Goal: Transaction & Acquisition: Purchase product/service

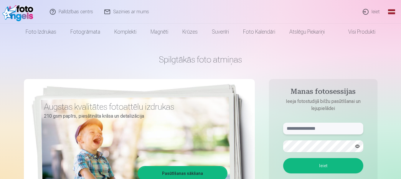
click at [319, 130] on input "text" at bounding box center [323, 129] width 80 height 12
click at [283, 158] on button "Ieiet" at bounding box center [323, 165] width 80 height 15
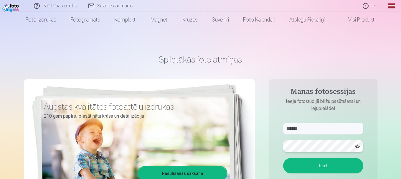
scroll to position [59, 0]
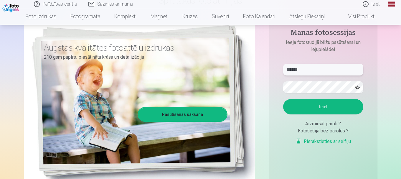
click at [313, 73] on input "******" at bounding box center [323, 70] width 80 height 12
type input "**********"
click at [331, 101] on button "Ieiet" at bounding box center [323, 106] width 80 height 15
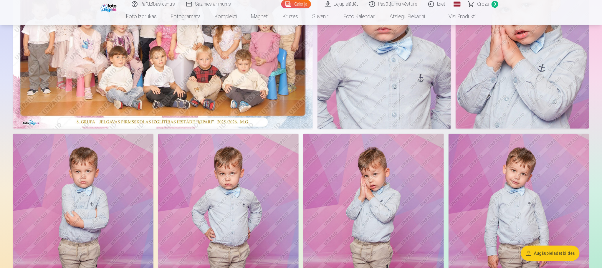
scroll to position [177, 0]
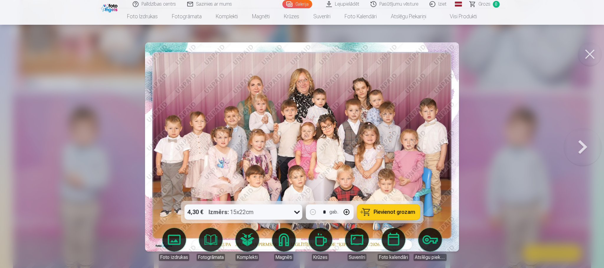
click at [297, 179] on icon at bounding box center [296, 211] width 9 height 9
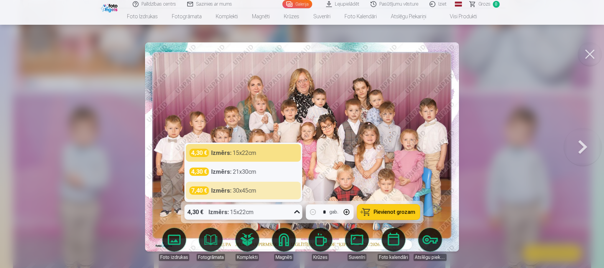
click at [375, 179] on button "Pievienot grozam" at bounding box center [388, 212] width 63 height 15
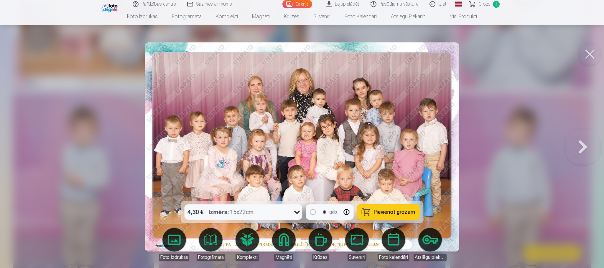
click at [401, 145] on button at bounding box center [583, 147] width 38 height 96
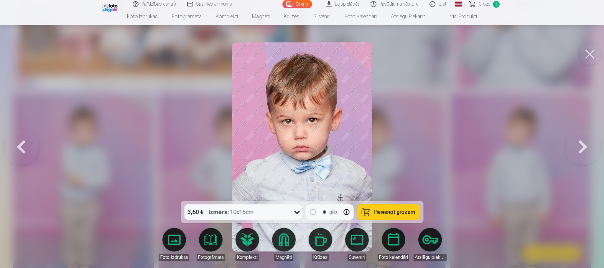
click at [401, 145] on button at bounding box center [583, 147] width 38 height 96
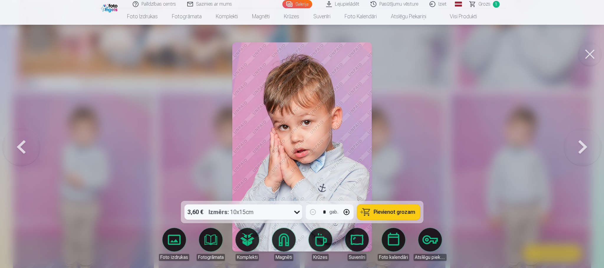
click at [401, 145] on button at bounding box center [583, 147] width 38 height 96
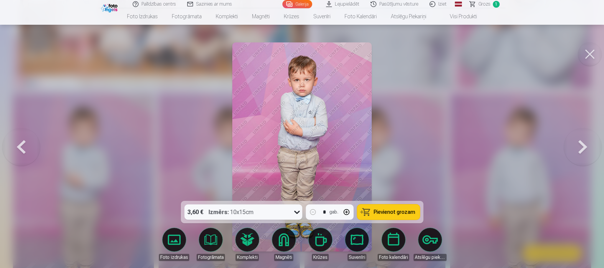
click at [401, 145] on button at bounding box center [583, 147] width 38 height 96
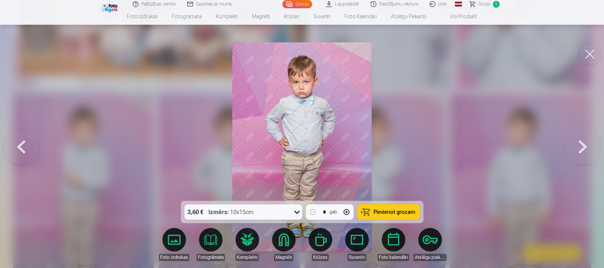
click at [401, 145] on button at bounding box center [583, 147] width 38 height 96
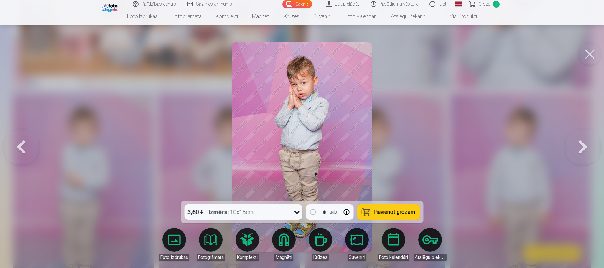
click at [401, 145] on button at bounding box center [583, 147] width 38 height 96
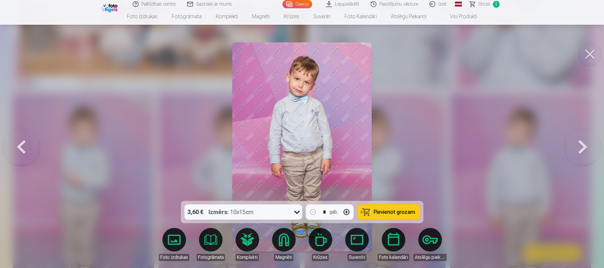
click at [401, 145] on button at bounding box center [583, 147] width 38 height 96
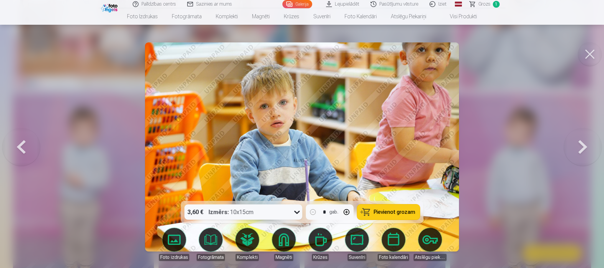
click at [21, 139] on button at bounding box center [21, 147] width 38 height 96
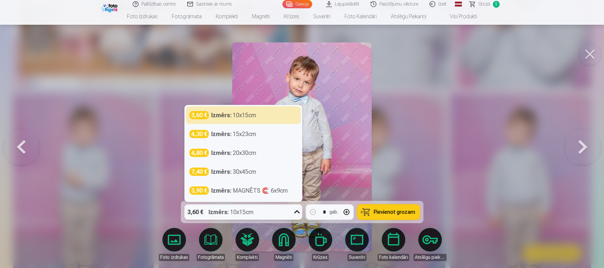
click at [300, 179] on icon at bounding box center [296, 211] width 9 height 9
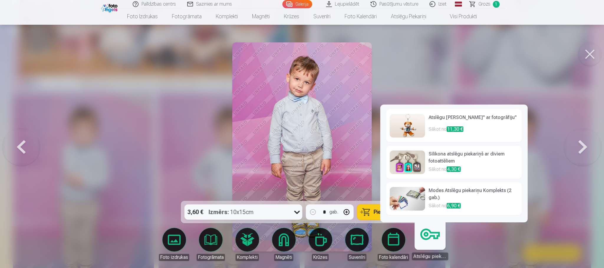
click at [401, 75] on div at bounding box center [302, 134] width 604 height 268
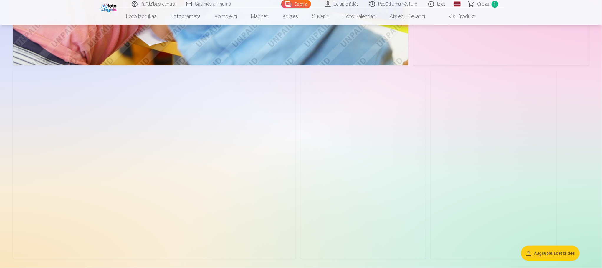
scroll to position [2740, 0]
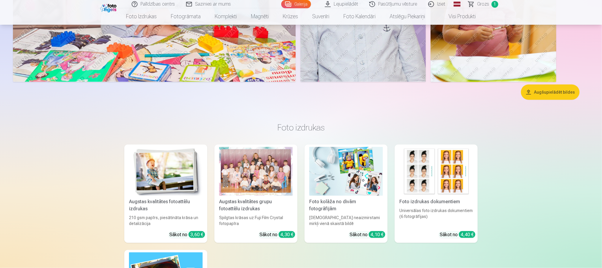
click at [401, 93] on button "Augšupielādēt bildes" at bounding box center [550, 92] width 59 height 15
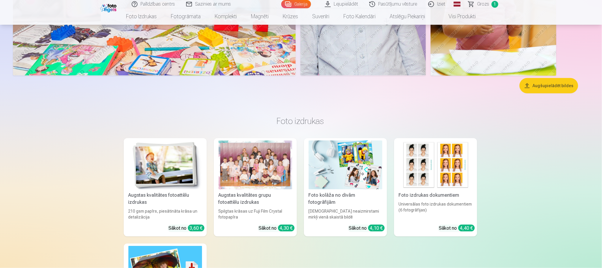
scroll to position [2746, 0]
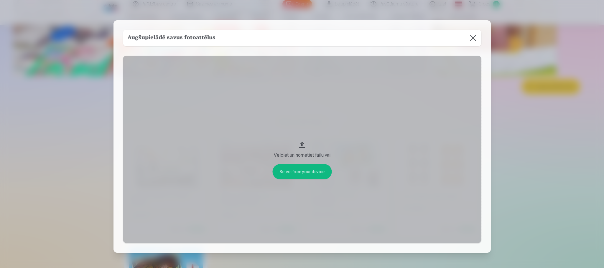
click at [401, 38] on button at bounding box center [473, 38] width 17 height 17
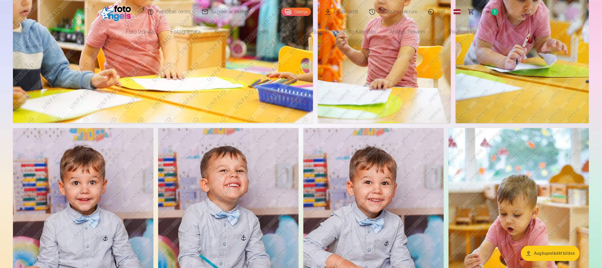
scroll to position [0, 0]
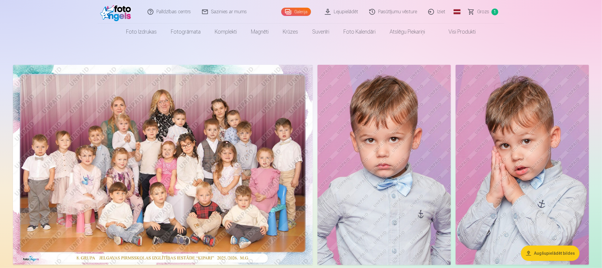
click at [356, 15] on link "Lejupielādēt" at bounding box center [342, 12] width 44 height 24
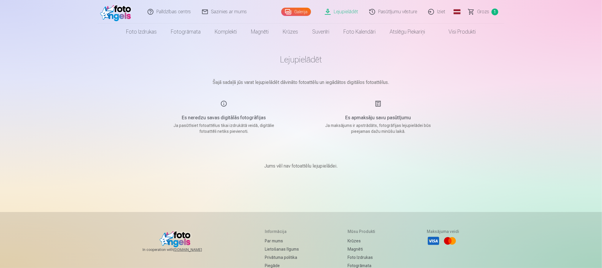
click at [401, 31] on link "Visi produkti" at bounding box center [458, 32] width 51 height 17
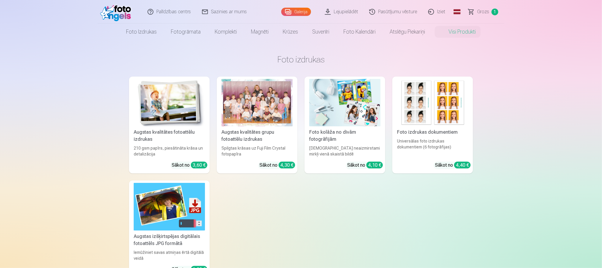
click at [309, 13] on link "Galerija" at bounding box center [296, 12] width 30 height 8
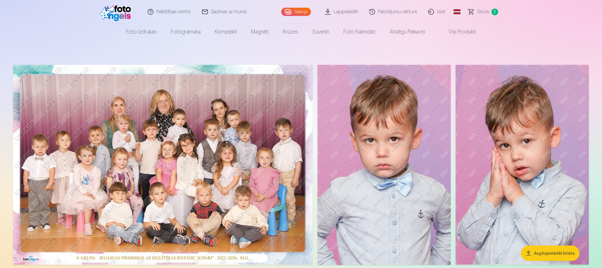
click at [401, 33] on link "Visi produkti" at bounding box center [458, 32] width 51 height 17
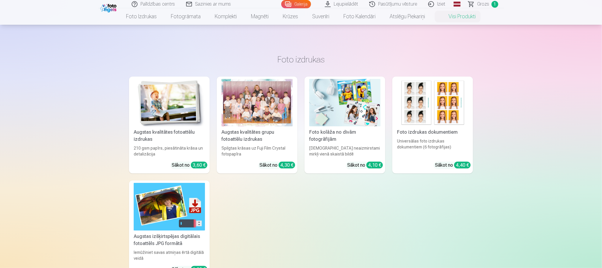
scroll to position [44, 0]
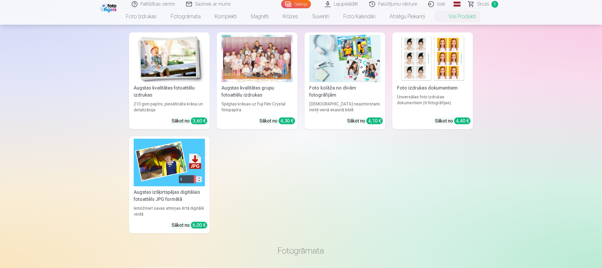
click at [186, 164] on img at bounding box center [169, 162] width 71 height 47
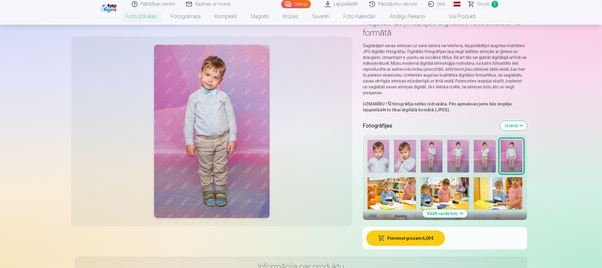
scroll to position [44, 0]
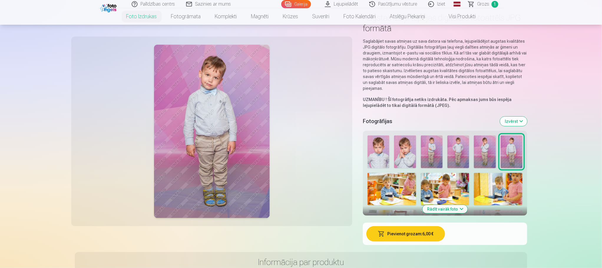
click at [401, 179] on button "Rādīt vairāk foto" at bounding box center [445, 209] width 45 height 8
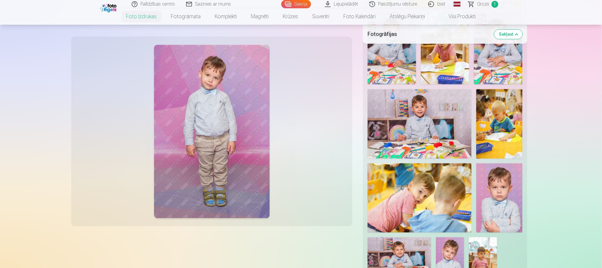
scroll to position [663, 0]
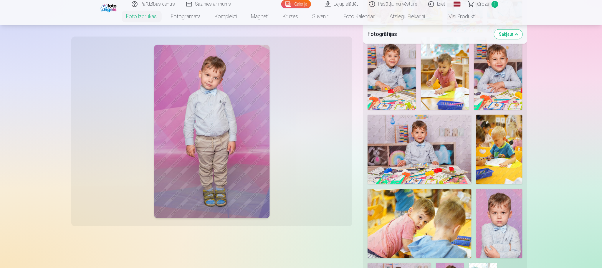
click at [295, 4] on link "Galerija" at bounding box center [296, 4] width 30 height 8
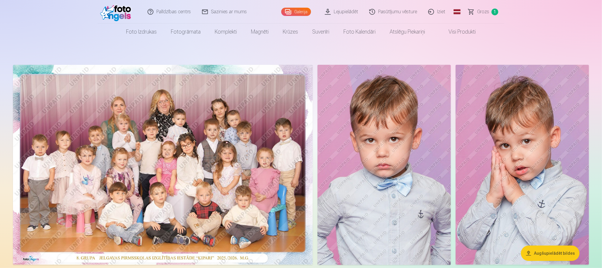
click at [152, 115] on img at bounding box center [163, 165] width 300 height 200
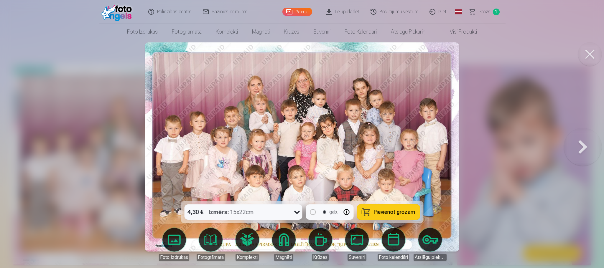
click at [401, 149] on button at bounding box center [583, 147] width 38 height 96
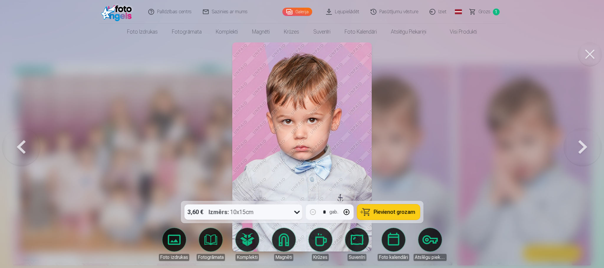
click at [401, 149] on button at bounding box center [583, 147] width 38 height 96
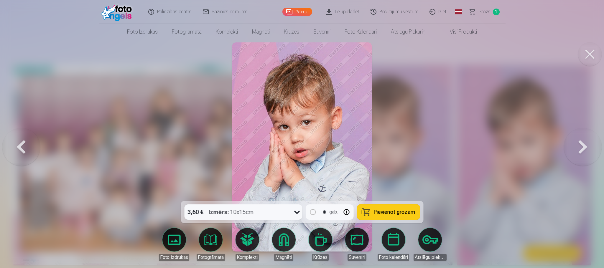
click at [401, 149] on button at bounding box center [583, 147] width 38 height 96
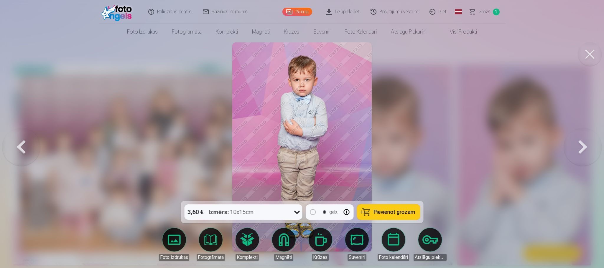
click at [401, 149] on button at bounding box center [583, 147] width 38 height 96
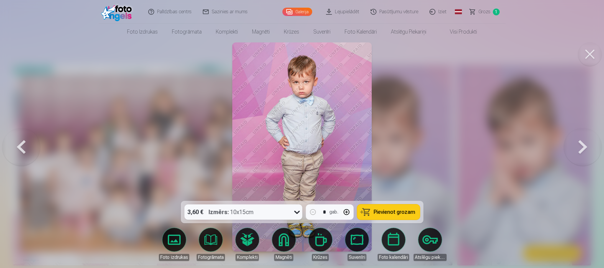
click at [401, 149] on button at bounding box center [583, 147] width 38 height 96
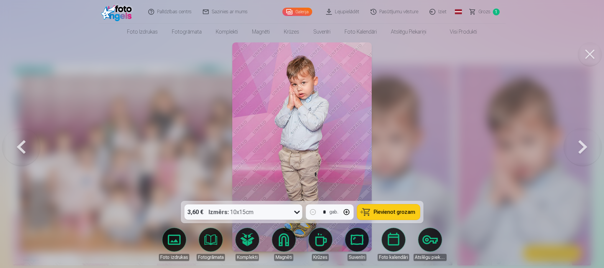
click at [401, 149] on button at bounding box center [583, 147] width 38 height 96
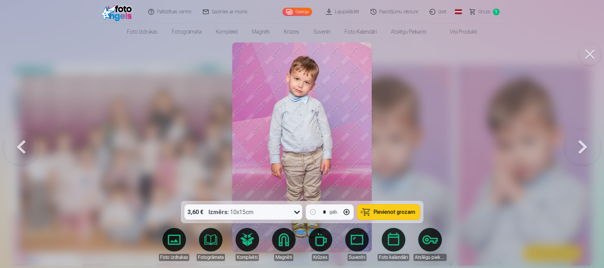
click at [401, 149] on button at bounding box center [583, 147] width 38 height 96
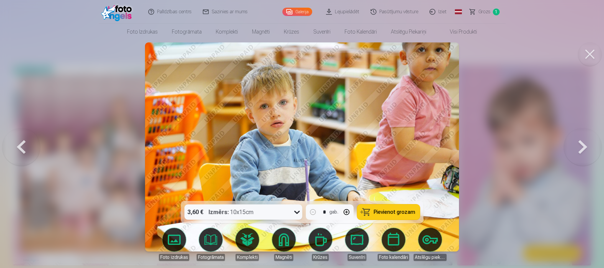
click at [401, 156] on button at bounding box center [583, 147] width 38 height 96
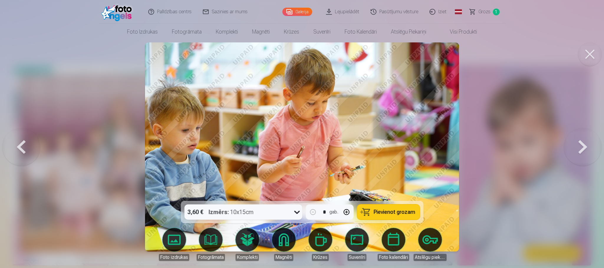
click at [401, 156] on button at bounding box center [583, 147] width 38 height 96
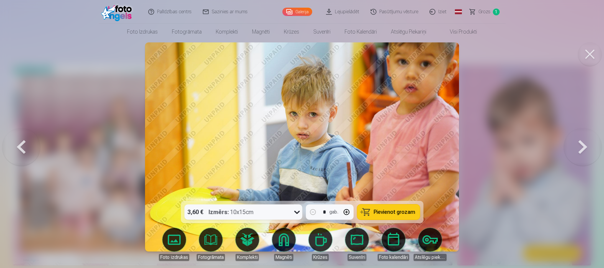
click at [401, 156] on button at bounding box center [583, 147] width 38 height 96
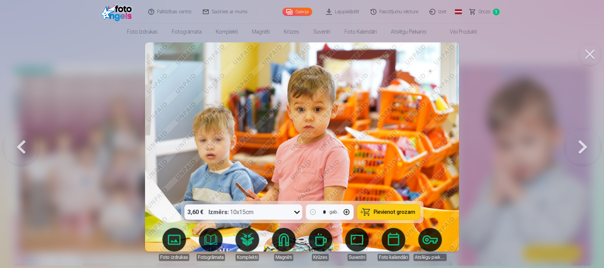
click at [401, 156] on button at bounding box center [583, 147] width 38 height 96
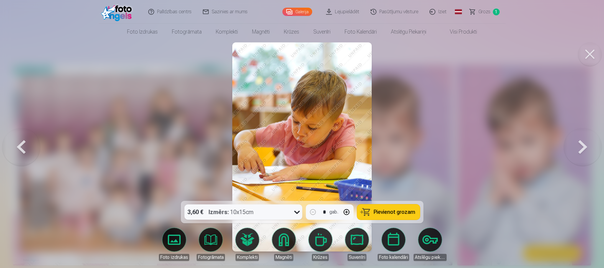
click at [401, 156] on button at bounding box center [583, 147] width 38 height 96
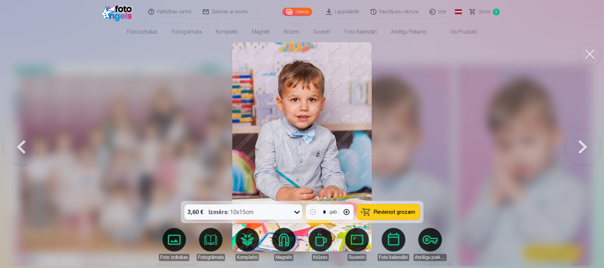
click at [401, 156] on button at bounding box center [583, 147] width 38 height 96
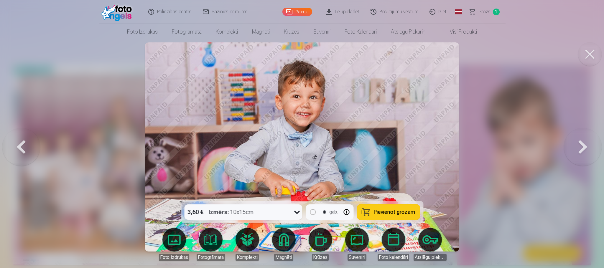
click at [401, 156] on button at bounding box center [583, 147] width 38 height 96
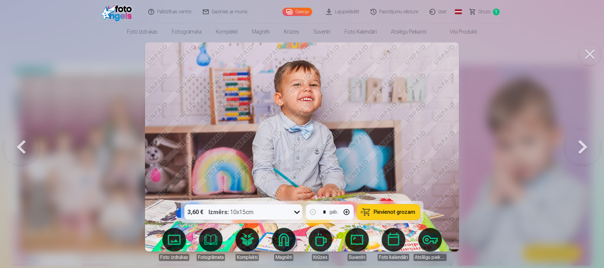
click at [401, 156] on button at bounding box center [583, 147] width 38 height 96
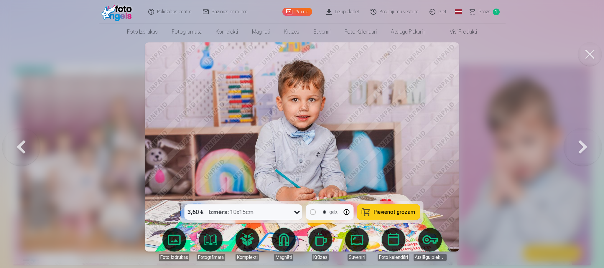
click at [401, 156] on button at bounding box center [583, 147] width 38 height 96
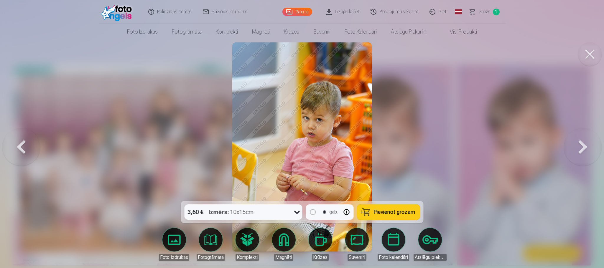
click at [401, 156] on button at bounding box center [583, 147] width 38 height 96
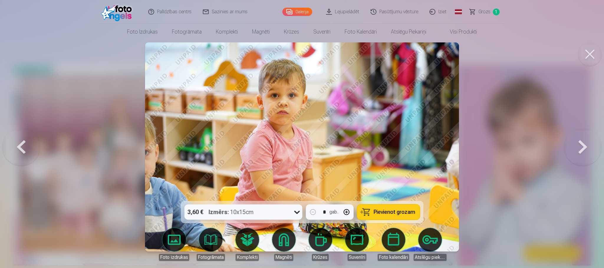
click at [401, 156] on button at bounding box center [583, 147] width 38 height 96
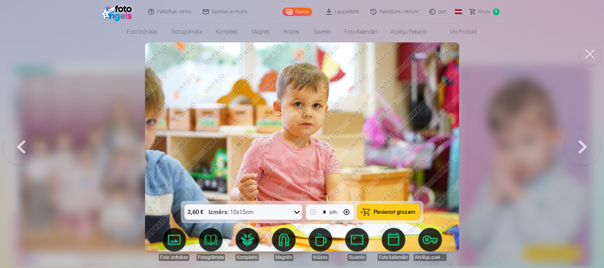
click at [401, 156] on button at bounding box center [583, 147] width 38 height 96
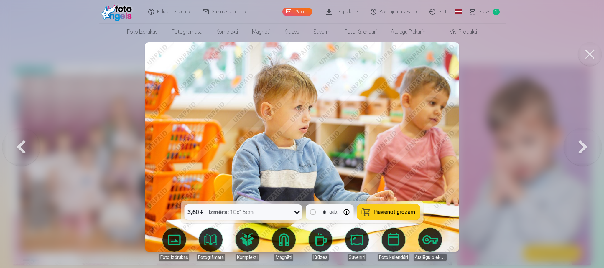
click at [401, 156] on button at bounding box center [583, 147] width 38 height 96
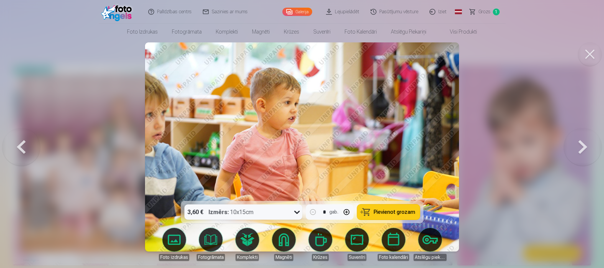
click at [401, 156] on button at bounding box center [583, 147] width 38 height 96
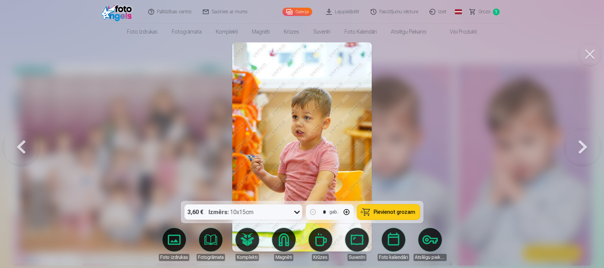
click at [401, 156] on button at bounding box center [583, 147] width 38 height 96
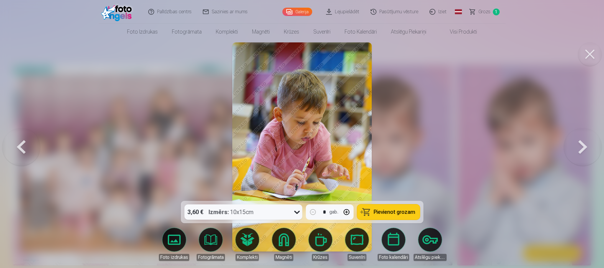
click at [401, 156] on button at bounding box center [583, 147] width 38 height 96
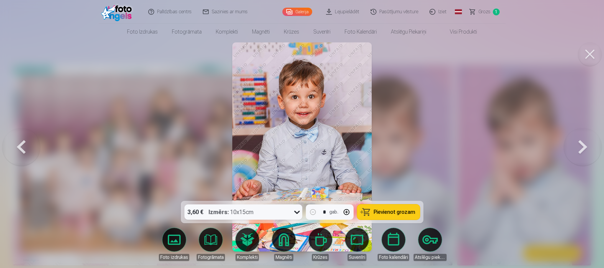
click at [401, 156] on button at bounding box center [583, 147] width 38 height 96
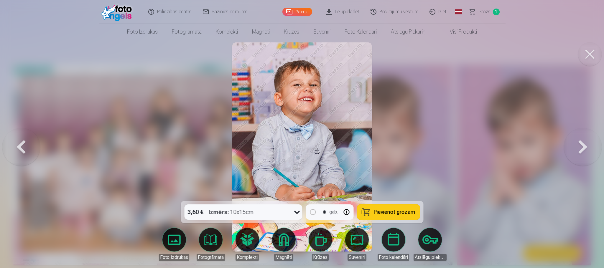
click at [401, 156] on button at bounding box center [583, 147] width 38 height 96
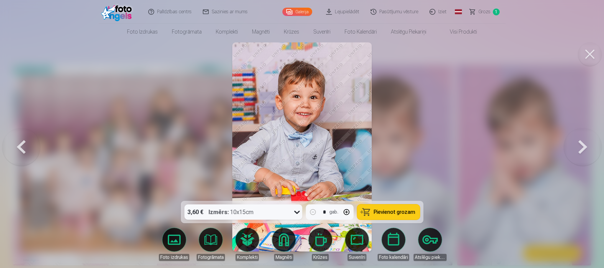
click at [401, 156] on button at bounding box center [583, 147] width 38 height 96
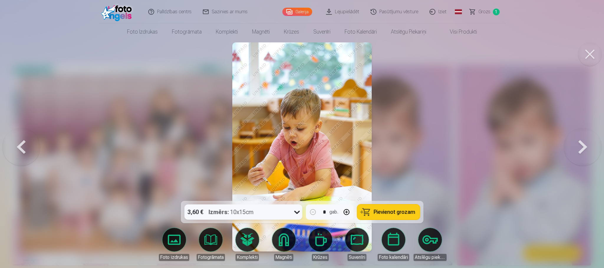
click at [401, 156] on button at bounding box center [583, 147] width 38 height 96
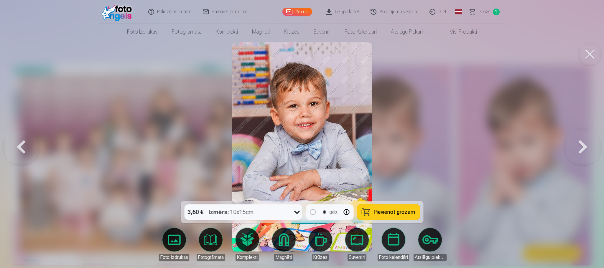
click at [401, 156] on button at bounding box center [583, 147] width 38 height 96
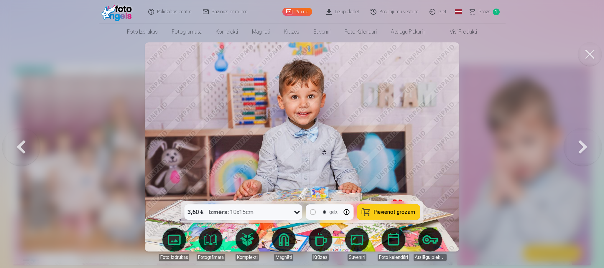
click at [401, 156] on button at bounding box center [583, 147] width 38 height 96
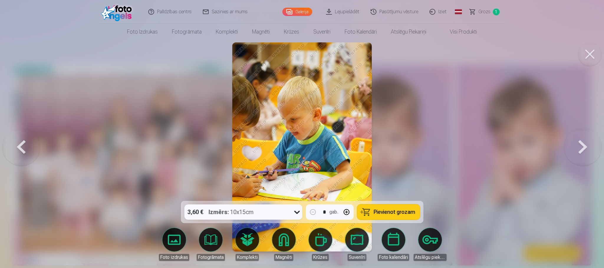
click at [401, 156] on button at bounding box center [583, 147] width 38 height 96
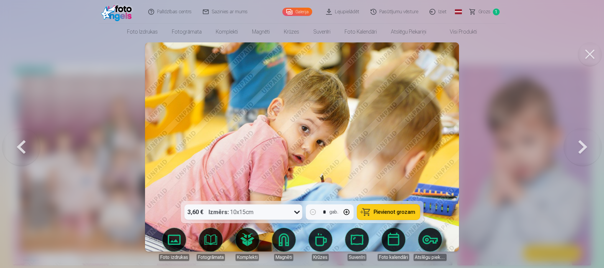
click at [401, 156] on button at bounding box center [583, 147] width 38 height 96
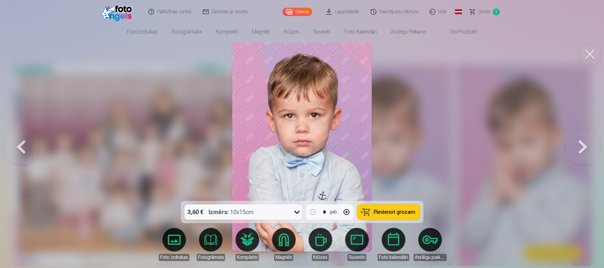
click at [401, 156] on button at bounding box center [583, 147] width 38 height 96
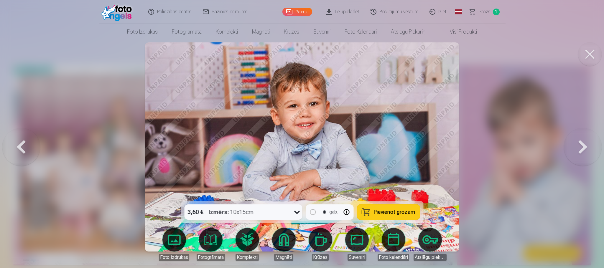
click at [401, 156] on button at bounding box center [583, 147] width 38 height 96
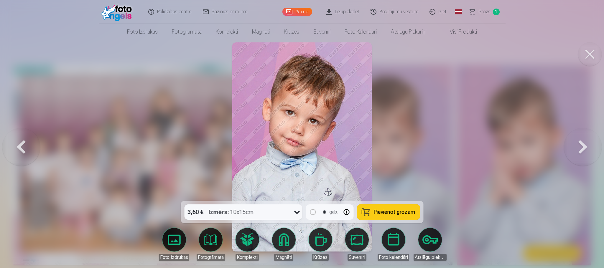
click at [401, 156] on button at bounding box center [583, 147] width 38 height 96
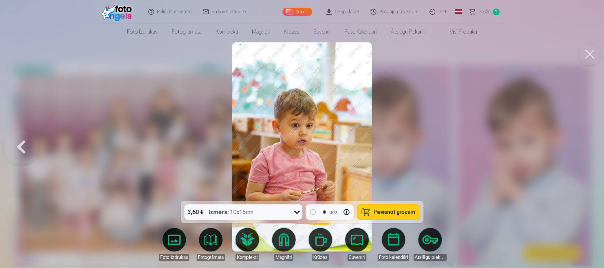
click at [401, 156] on div at bounding box center [302, 134] width 604 height 268
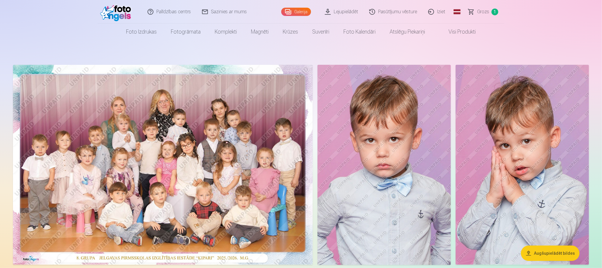
click at [401, 37] on link "Visi produkti" at bounding box center [458, 32] width 51 height 17
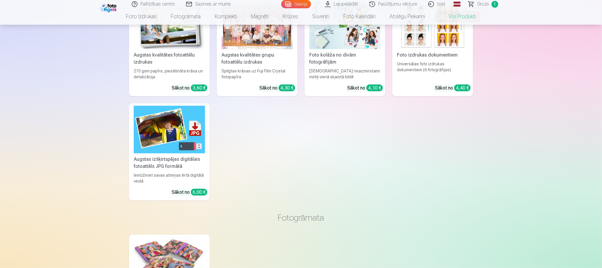
scroll to position [88, 0]
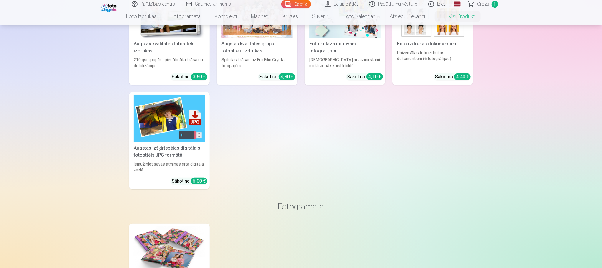
click at [176, 116] on img at bounding box center [169, 118] width 71 height 47
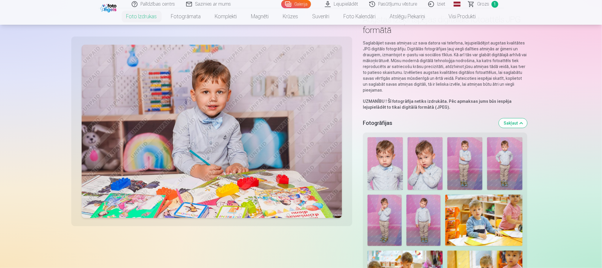
scroll to position [44, 0]
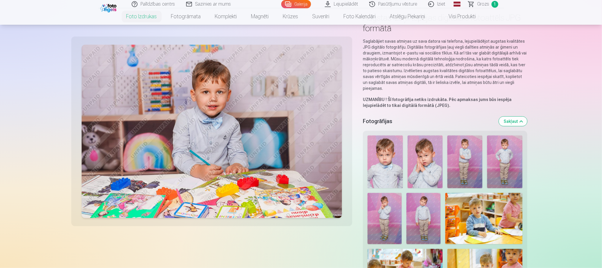
click at [401, 179] on img at bounding box center [424, 218] width 34 height 51
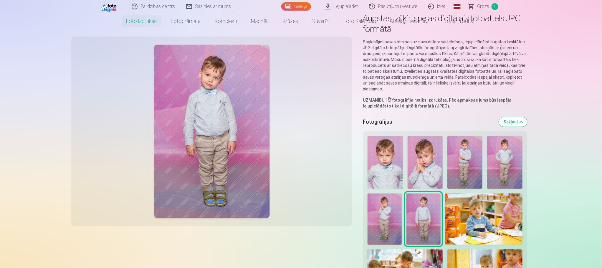
scroll to position [0, 0]
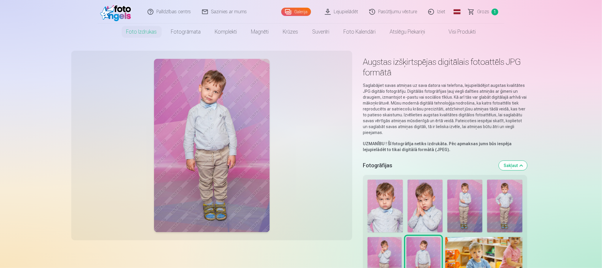
click at [249, 102] on img at bounding box center [212, 146] width 116 height 174
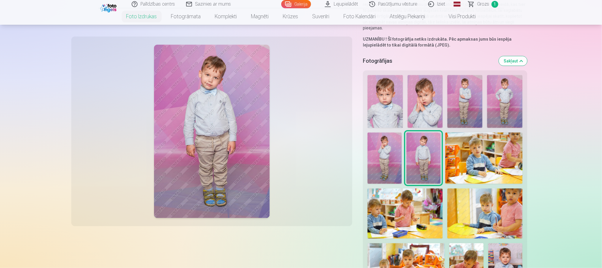
scroll to position [88, 0]
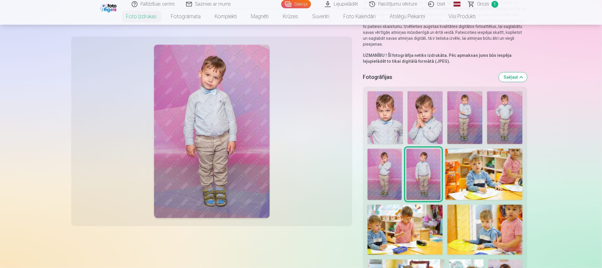
click at [401, 167] on img at bounding box center [484, 174] width 77 height 51
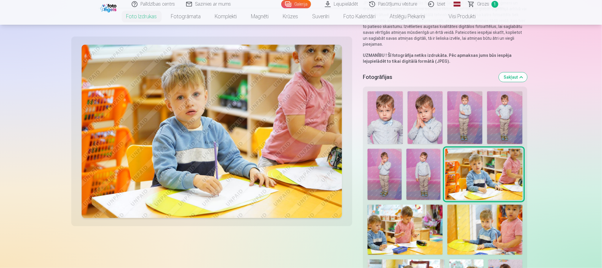
click at [401, 170] on img at bounding box center [424, 174] width 34 height 51
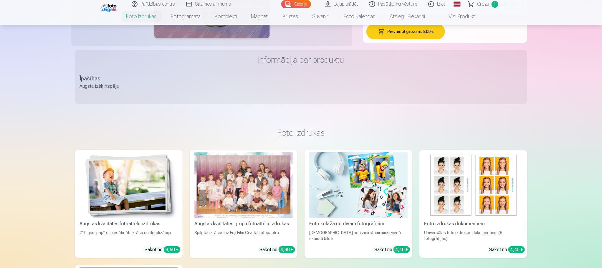
scroll to position [884, 0]
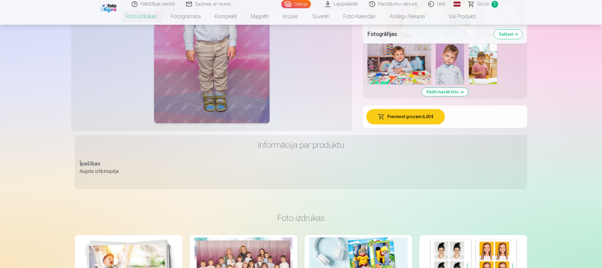
click at [401, 123] on button "Pievienot grozam : 6,00 €" at bounding box center [406, 116] width 79 height 15
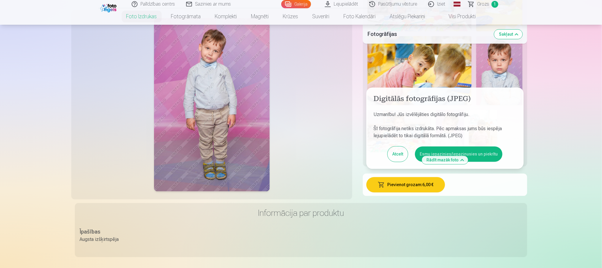
scroll to position [751, 0]
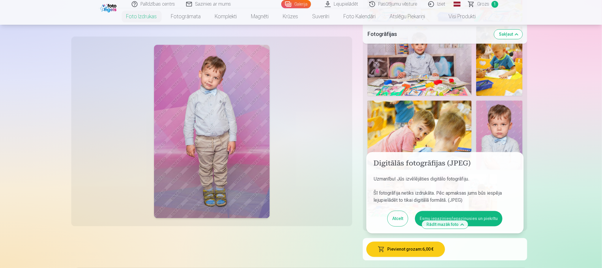
click at [401, 179] on button "Esmu iepazinies/iepazinusies un piekrītu" at bounding box center [459, 218] width 88 height 15
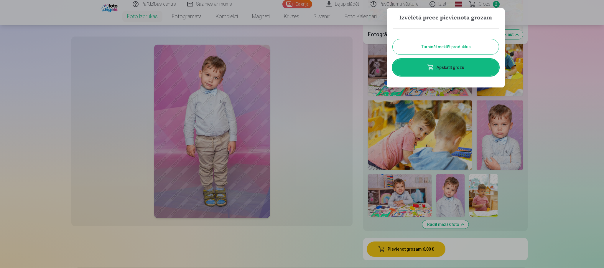
click at [401, 51] on button "Turpināt meklēt produktus" at bounding box center [445, 46] width 106 height 15
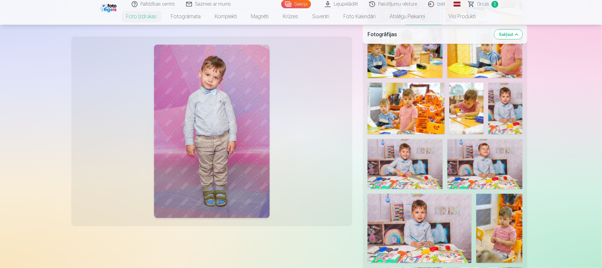
scroll to position [309, 0]
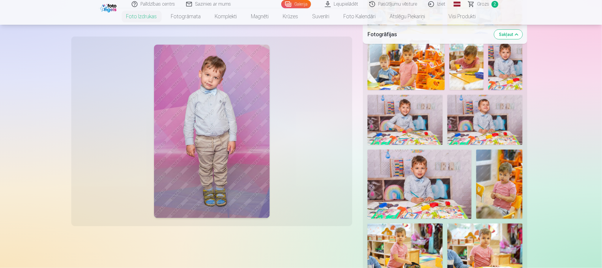
click at [401, 168] on img at bounding box center [420, 184] width 104 height 69
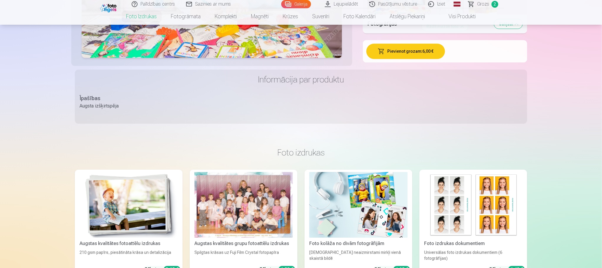
scroll to position [928, 0]
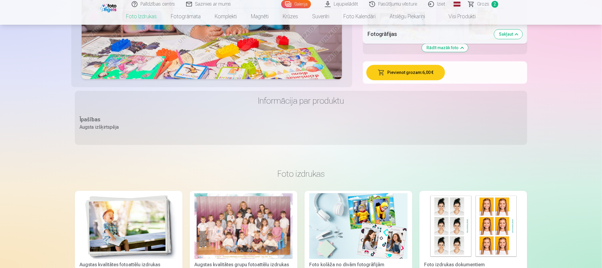
click at [401, 76] on button "Pievienot grozam : 6,00 €" at bounding box center [406, 72] width 79 height 15
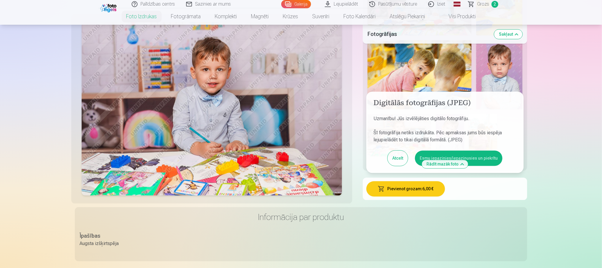
scroll to position [751, 0]
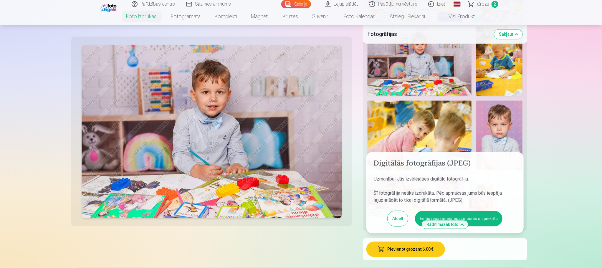
click at [401, 179] on button "Esmu iepazinies/iepazinusies un piekrītu" at bounding box center [459, 218] width 88 height 15
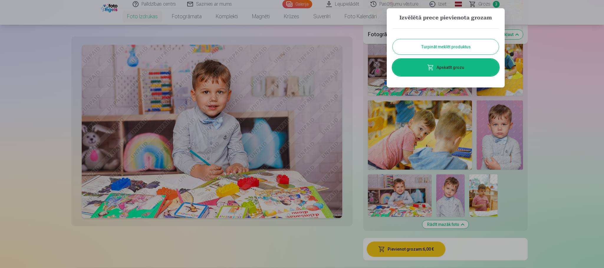
click at [401, 66] on link "Apskatīt grozu" at bounding box center [445, 67] width 106 height 17
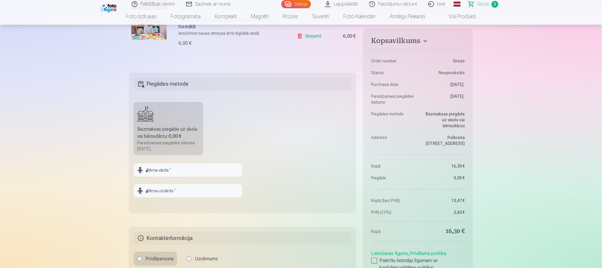
scroll to position [265, 0]
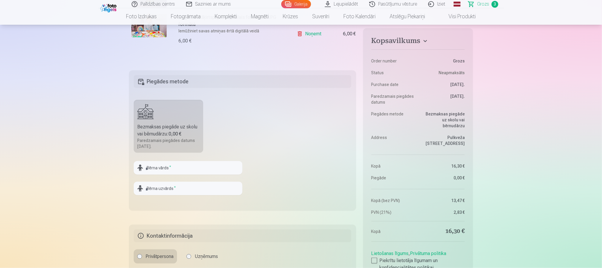
click at [196, 138] on div "Paredzamais piegādes datums 27.10.2025." at bounding box center [168, 144] width 62 height 12
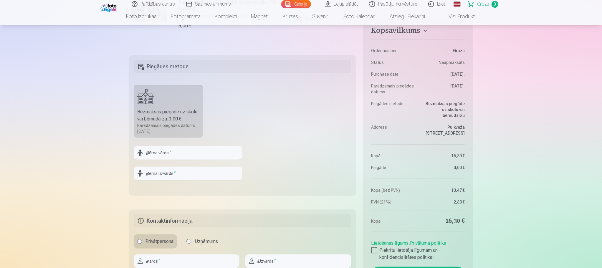
scroll to position [309, 0]
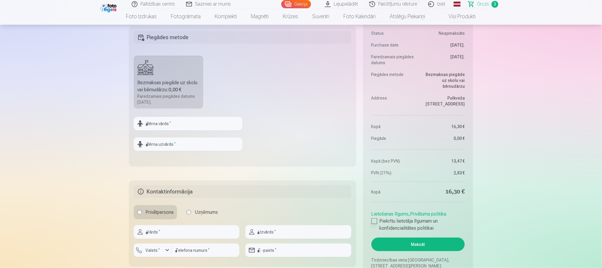
click at [379, 179] on label "Piekrītu lietotāja līgumam un konfidencialitātes politikai" at bounding box center [418, 225] width 93 height 14
click at [374, 179] on div at bounding box center [375, 221] width 6 height 6
click at [373, 179] on div at bounding box center [375, 221] width 6 height 6
click at [190, 125] on input "text" at bounding box center [188, 124] width 109 height 14
type input "******"
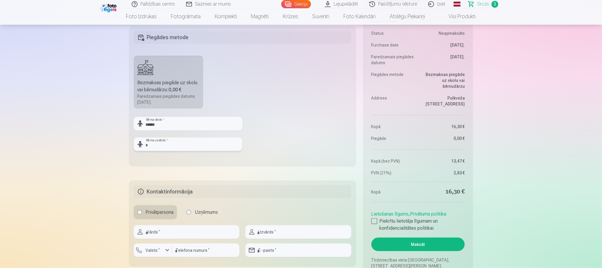
click at [178, 150] on input "text" at bounding box center [188, 145] width 109 height 14
type input "*****"
click at [297, 137] on fieldset "Piegādes metode Bezmaksas piegāde uz skolu vai bērnudārzu : 0,00 € Paredzamais …" at bounding box center [242, 96] width 227 height 140
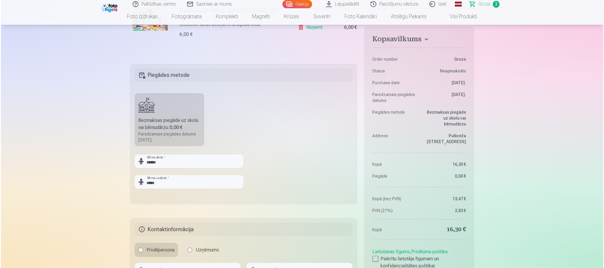
scroll to position [354, 0]
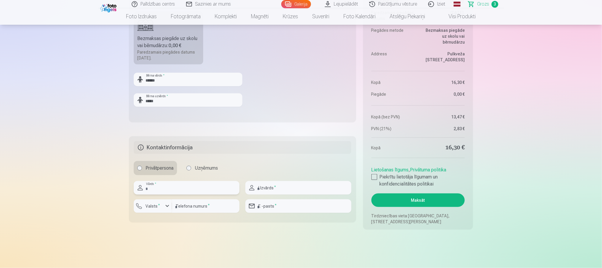
click at [172, 179] on input "text" at bounding box center [187, 188] width 106 height 14
type input "*****"
click at [302, 179] on input "text" at bounding box center [298, 188] width 106 height 14
type input "*****"
click at [170, 179] on div "button" at bounding box center [167, 206] width 7 height 7
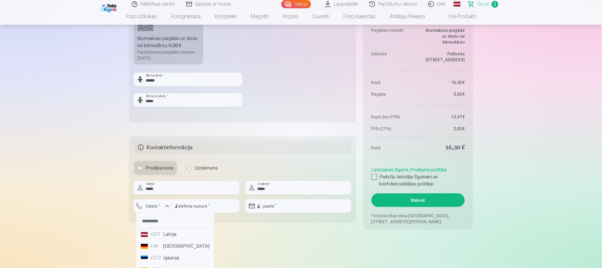
click at [178, 179] on li "+371 Latvija" at bounding box center [174, 235] width 73 height 12
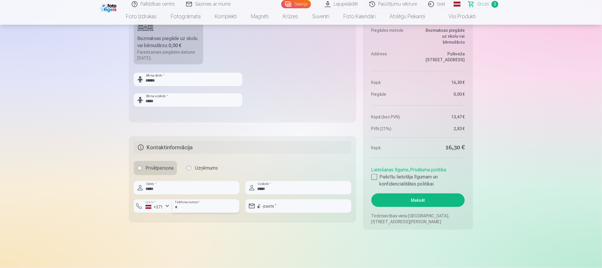
click at [196, 179] on input "number" at bounding box center [205, 206] width 67 height 14
type input "********"
click at [289, 179] on input "email" at bounding box center [298, 206] width 106 height 14
type input "**********"
click at [400, 179] on button "Maksāt" at bounding box center [418, 201] width 93 height 14
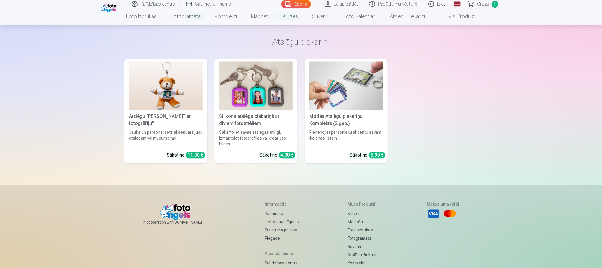
scroll to position [4467, 0]
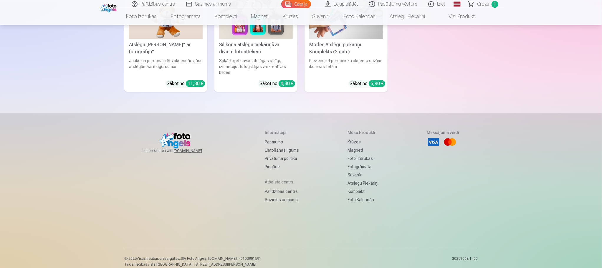
click at [273, 138] on link "Par mums" at bounding box center [282, 142] width 34 height 8
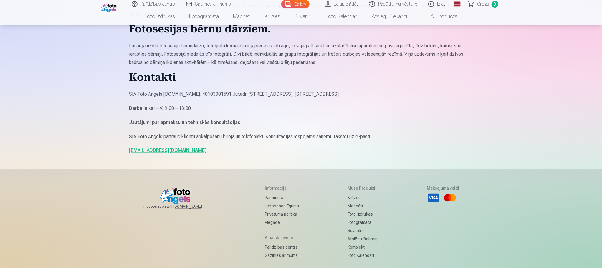
scroll to position [525, 0]
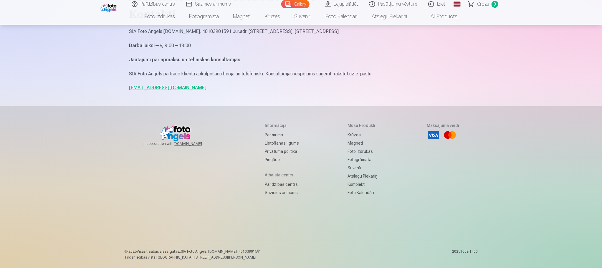
click at [291, 190] on link "Sazinies ar mums" at bounding box center [282, 193] width 34 height 8
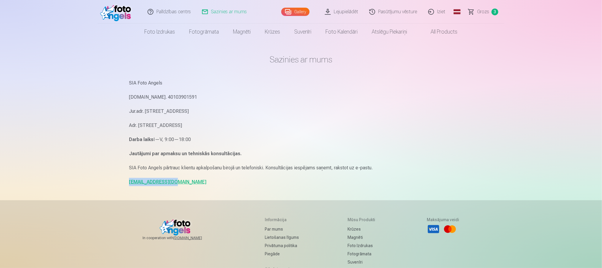
drag, startPoint x: 164, startPoint y: 185, endPoint x: 127, endPoint y: 185, distance: 36.2
click at [127, 185] on div "Sazinies ar mums SIA Foto Angels [DOMAIN_NAME]. 40103901591 Jur.adr. [STREET_AD…" at bounding box center [301, 181] width 354 height 362
click at [446, 13] on link "Iziet" at bounding box center [437, 12] width 28 height 24
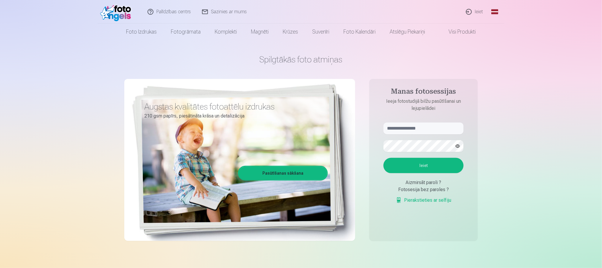
click at [429, 136] on form "Ieiet Aizmirsāt paroli ? Fotosesija bez paroles ? Pierakstieties ar selfiju" at bounding box center [424, 166] width 92 height 87
click at [427, 133] on input "text" at bounding box center [424, 129] width 80 height 12
type input "**********"
click at [384, 158] on button "Ieiet" at bounding box center [424, 165] width 80 height 15
